Goal: Navigation & Orientation: Find specific page/section

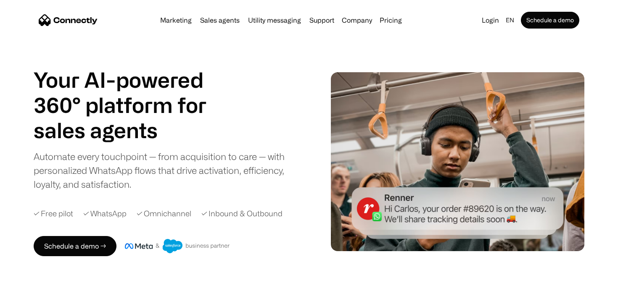
click at [355, 26] on nav "Marketing Sales agents Utility messaging Support Company About us Careers Conta…" at bounding box center [309, 20] width 540 height 17
click at [355, 22] on div "Company" at bounding box center [357, 20] width 30 height 12
click at [360, 43] on link "About us" at bounding box center [366, 41] width 46 height 20
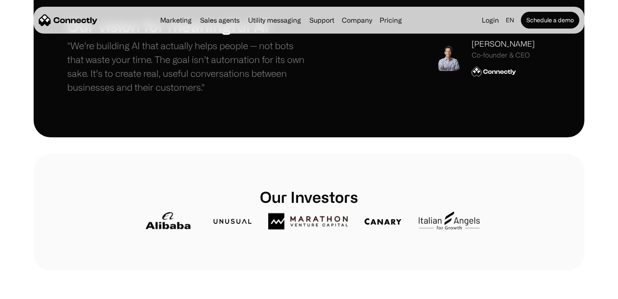
scroll to position [195, 0]
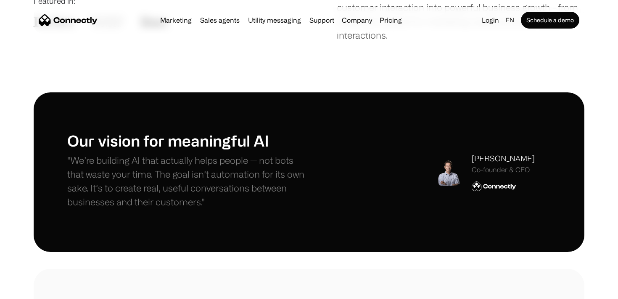
click at [448, 176] on img at bounding box center [448, 172] width 27 height 27
click at [490, 157] on div "[PERSON_NAME]" at bounding box center [503, 158] width 63 height 11
copy div "[PERSON_NAME]"
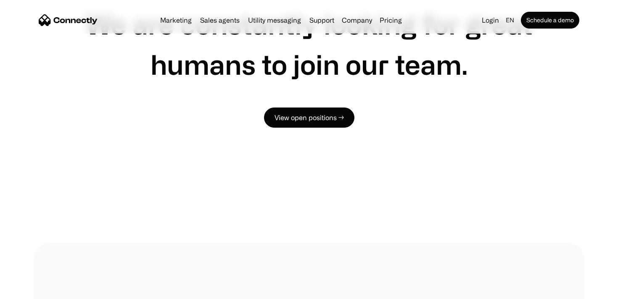
scroll to position [654, 0]
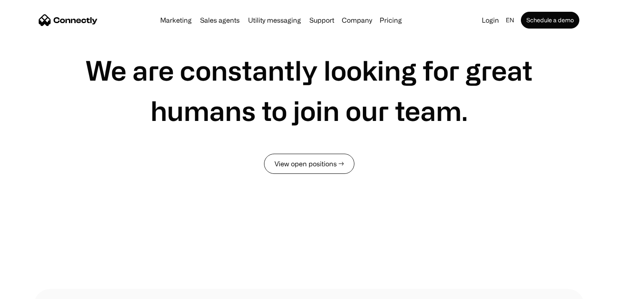
click at [345, 159] on link "View open positions →" at bounding box center [309, 164] width 90 height 20
